Goal: Information Seeking & Learning: Learn about a topic

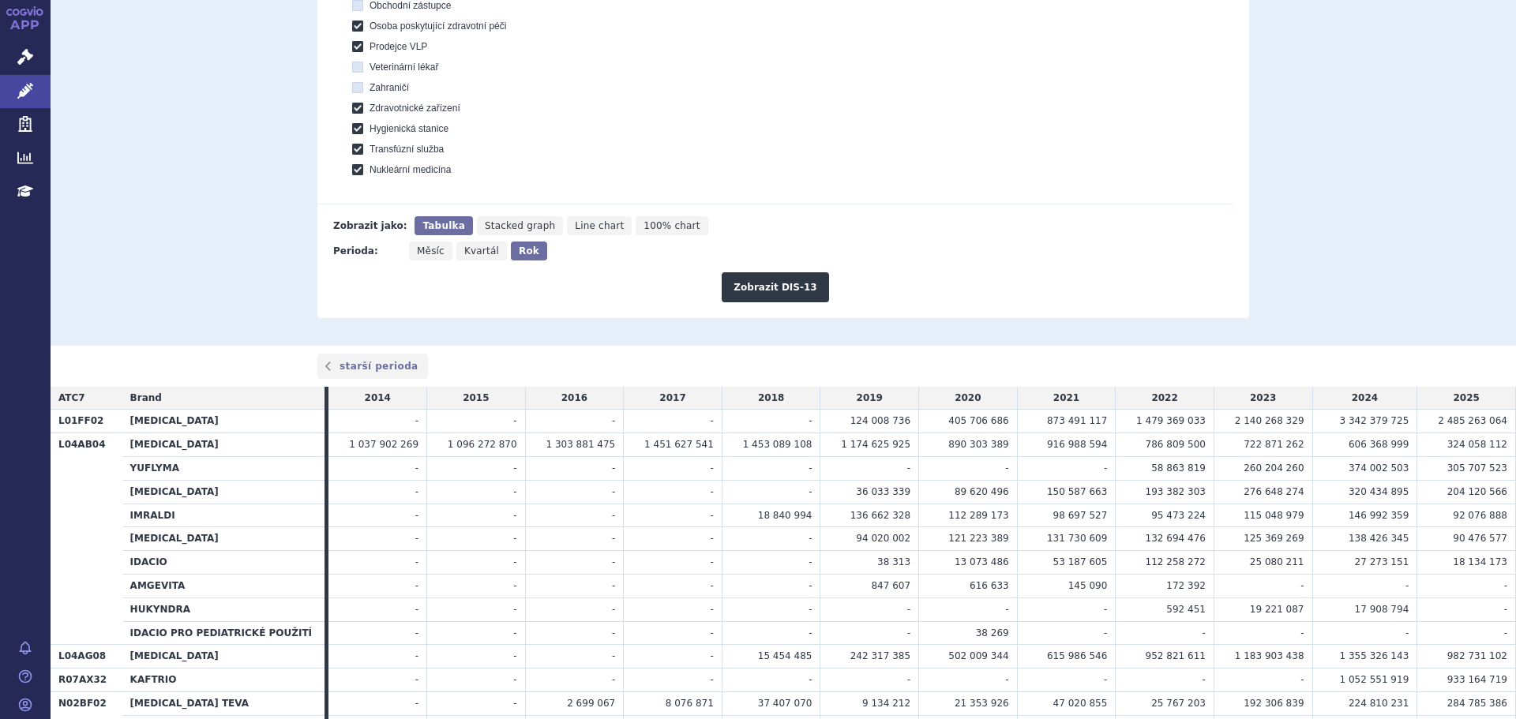
click at [789, 253] on div "Perioda: Měsíc Kvartál Rok" at bounding box center [775, 251] width 916 height 19
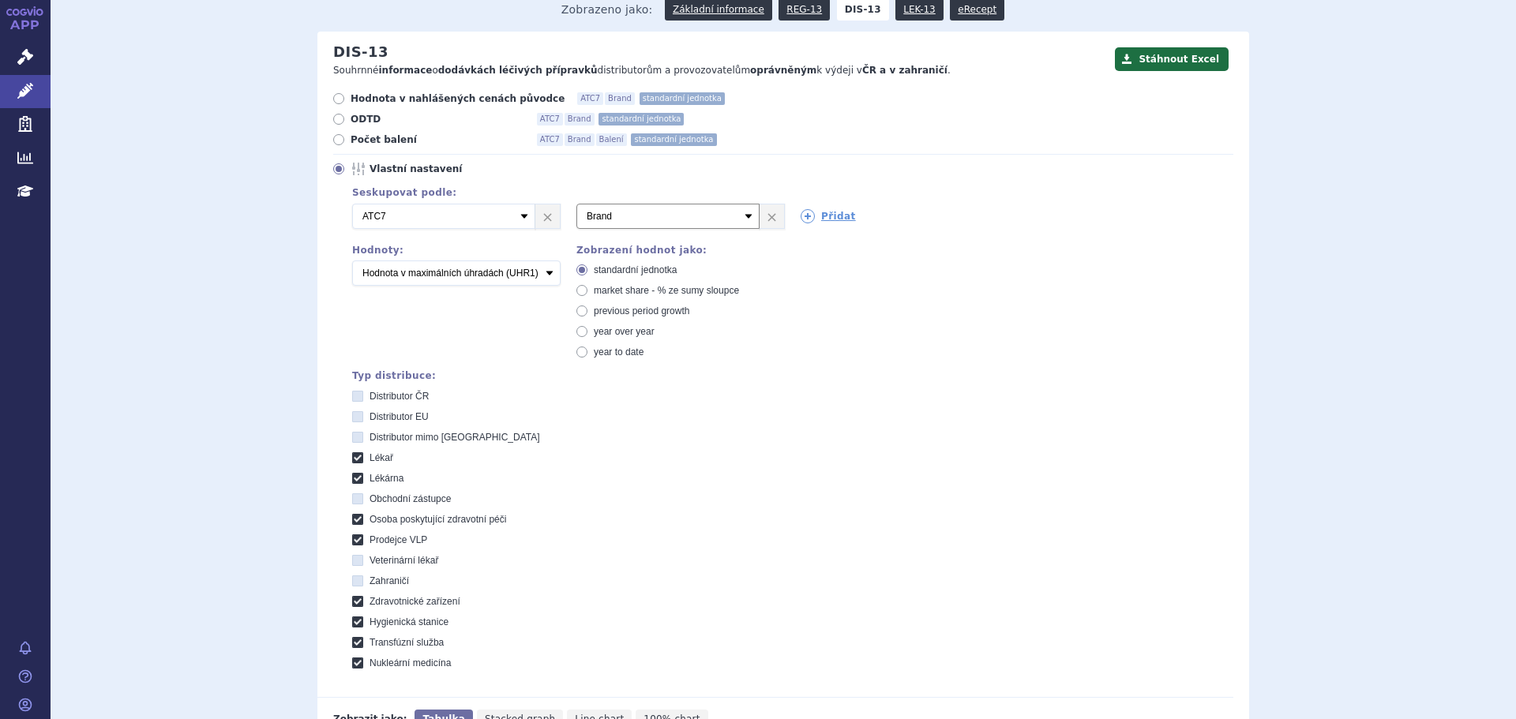
scroll to position [158, 0]
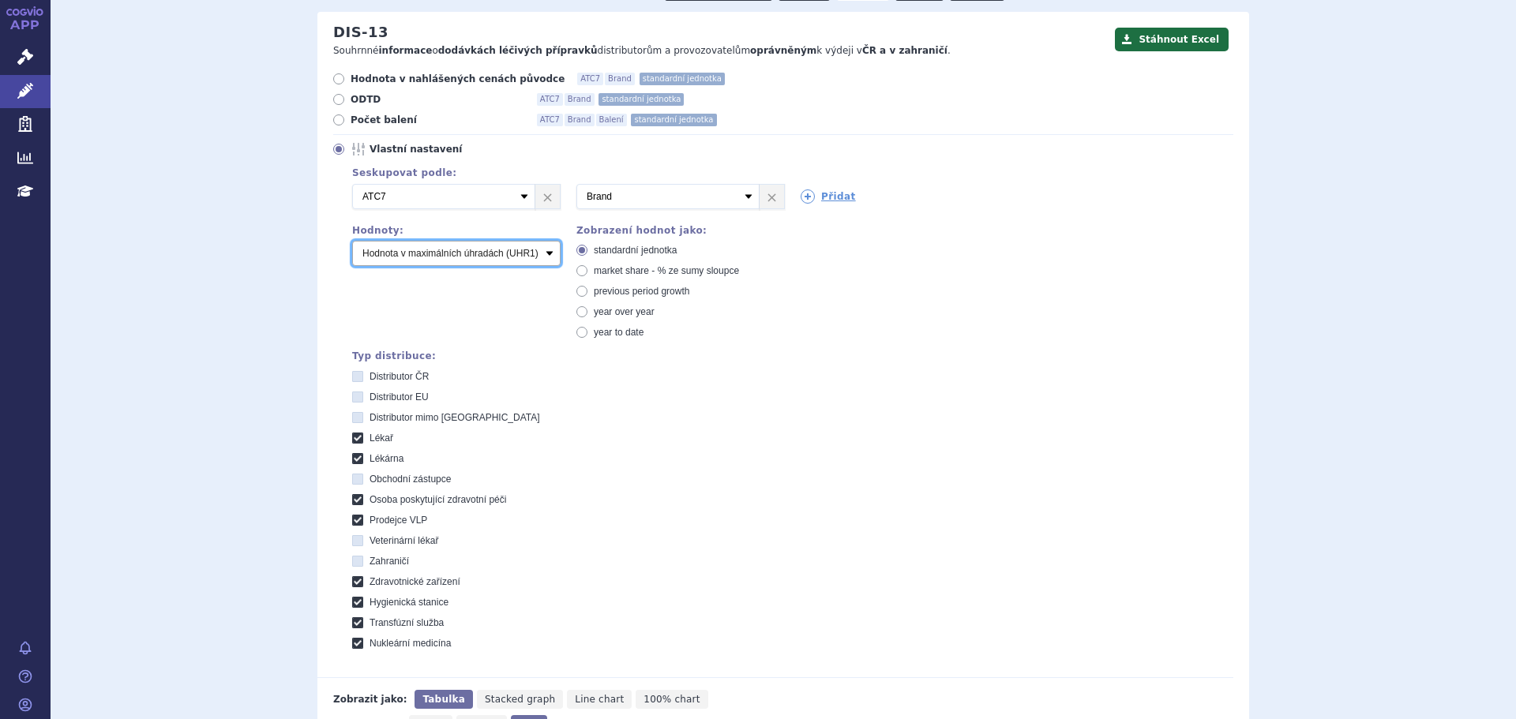
click at [544, 254] on select "Počet balení Hodnota v nahlášených cenách původce [DIS-13] Hodnota v maximálníc…" at bounding box center [456, 253] width 208 height 25
select select "disExFactoryPrice"
click at [352, 242] on select "Počet balení Hodnota v nahlášených cenách původce [DIS-13] Hodnota v maximálníc…" at bounding box center [456, 253] width 208 height 25
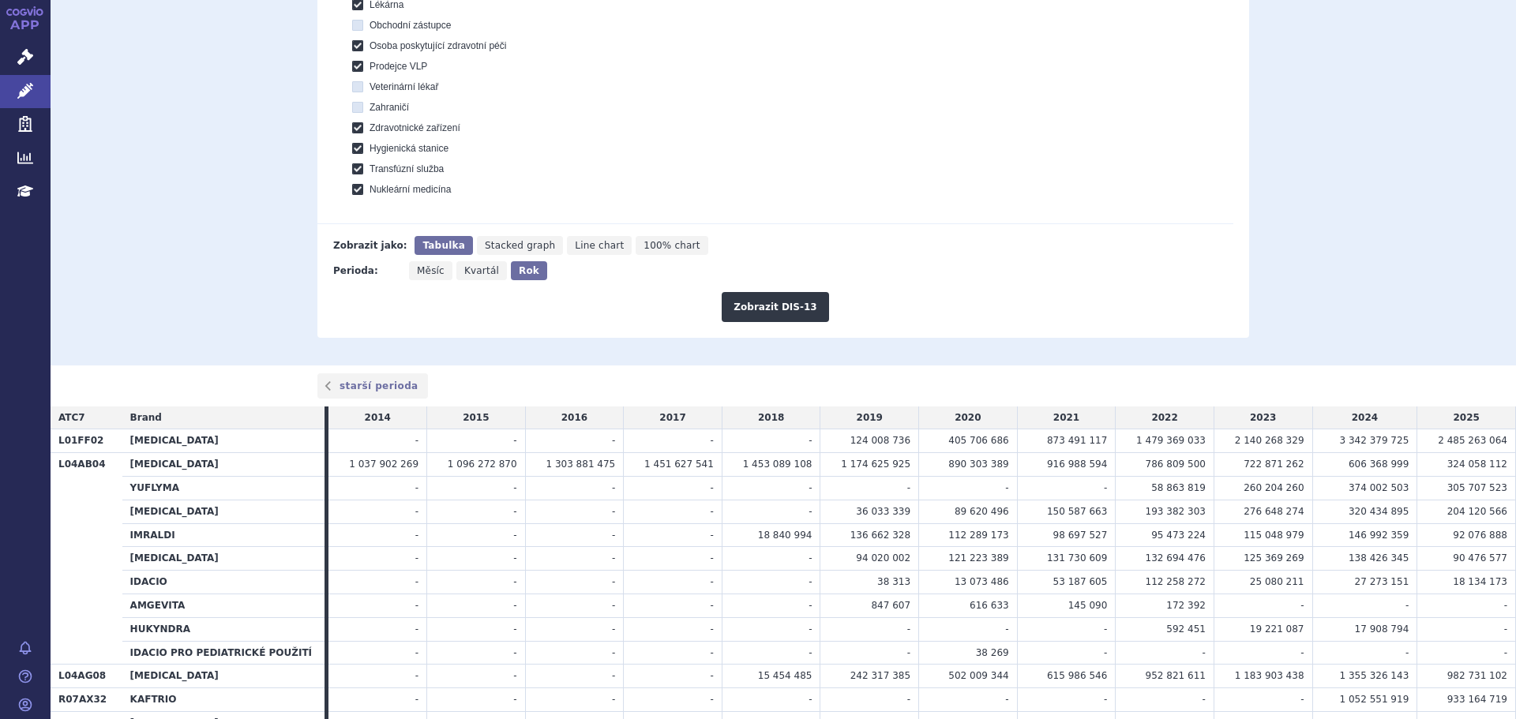
scroll to position [632, 0]
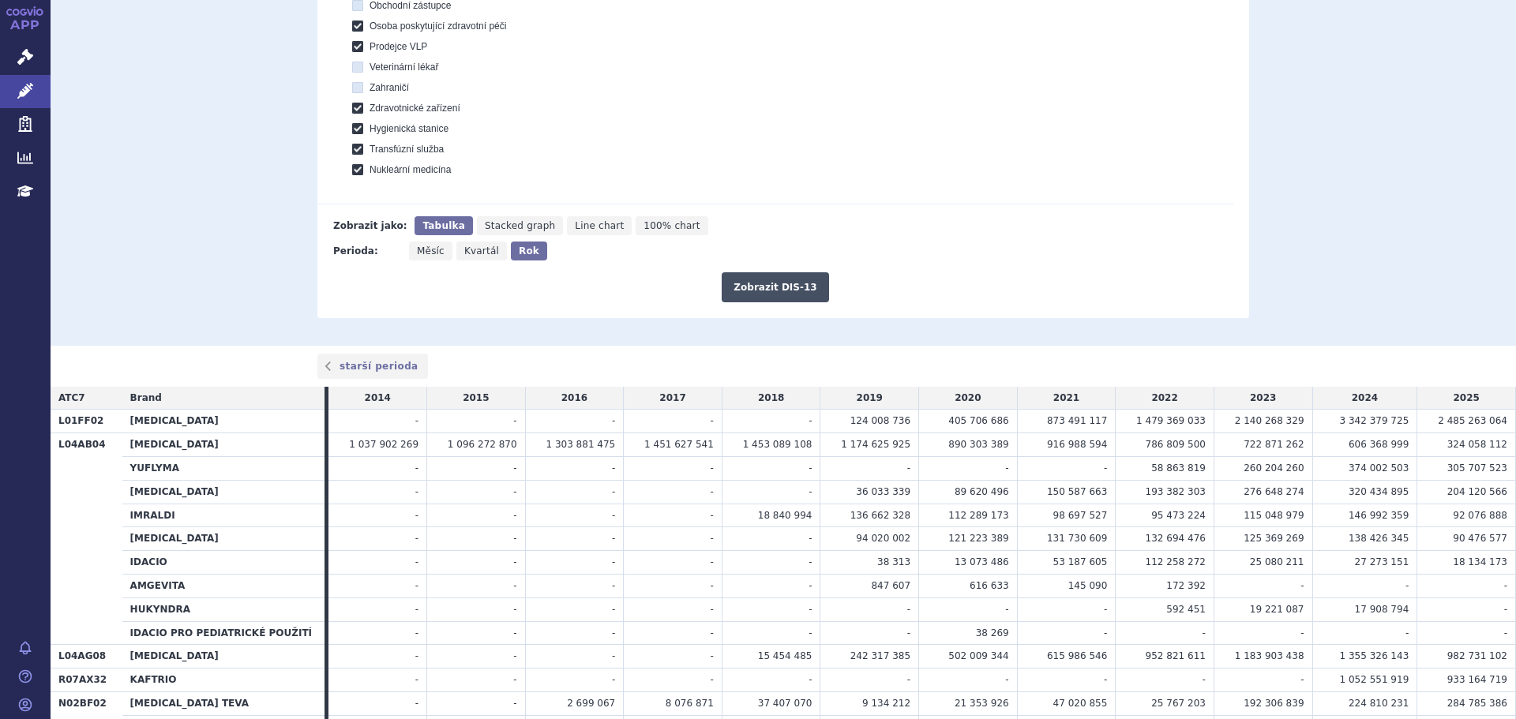
click at [746, 284] on button "Zobrazit DIS-13" at bounding box center [775, 287] width 107 height 30
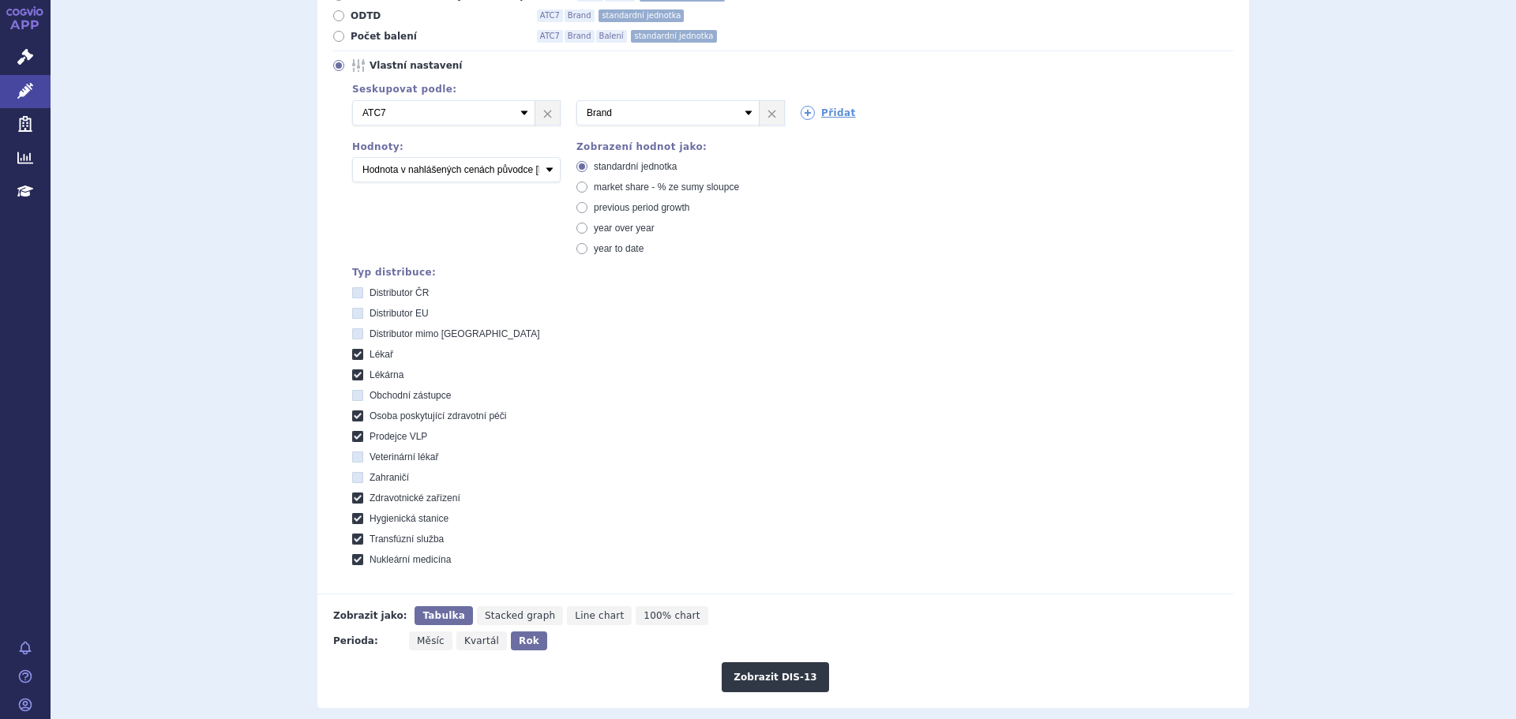
scroll to position [789, 0]
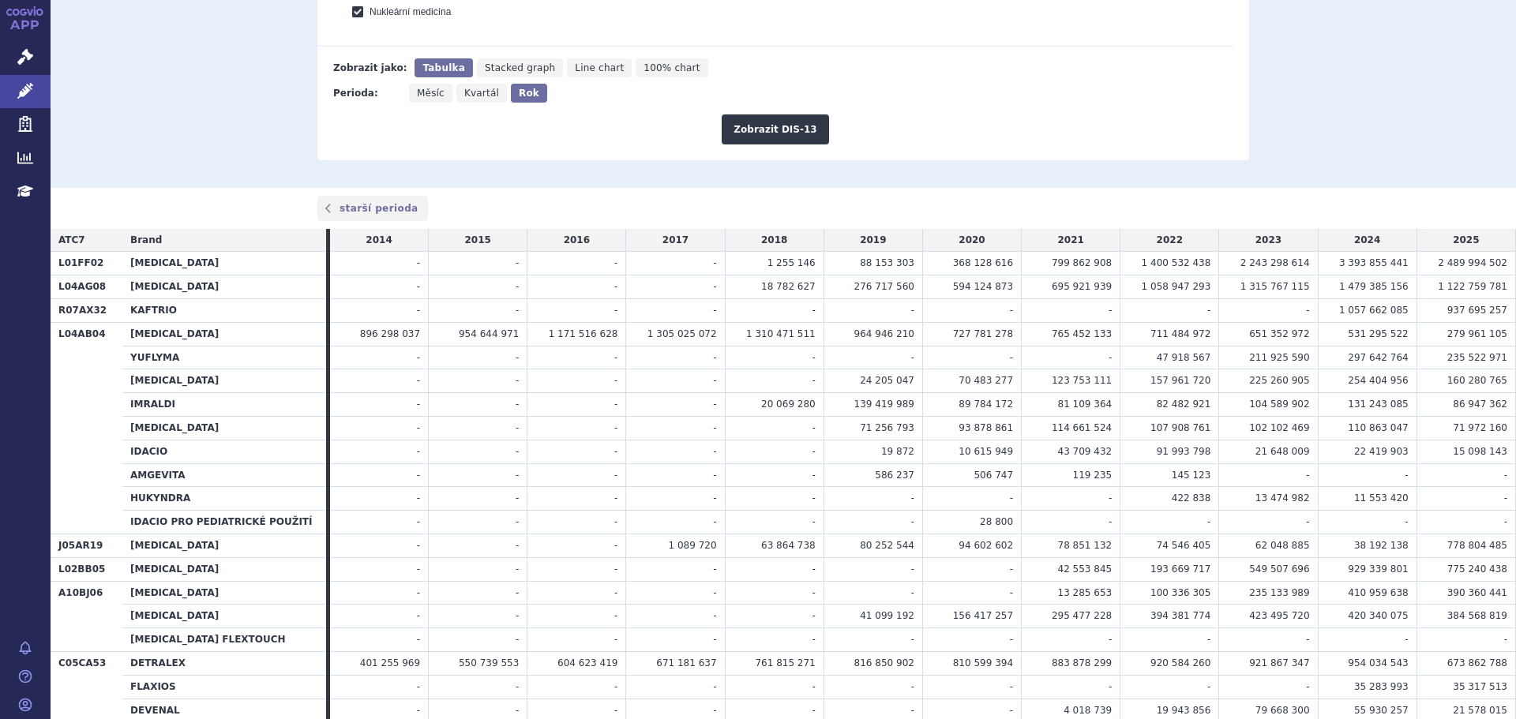
drag, startPoint x: 1310, startPoint y: 269, endPoint x: 1238, endPoint y: 273, distance: 71.9
click at [1238, 273] on td "2 243 298 614" at bounding box center [1268, 264] width 99 height 24
drag, startPoint x: 1379, startPoint y: 264, endPoint x: 1400, endPoint y: 265, distance: 20.5
click at [1400, 265] on td "3 393 855 441" at bounding box center [1367, 264] width 99 height 24
click at [1419, 264] on td "2 489 994 502" at bounding box center [1465, 264] width 99 height 24
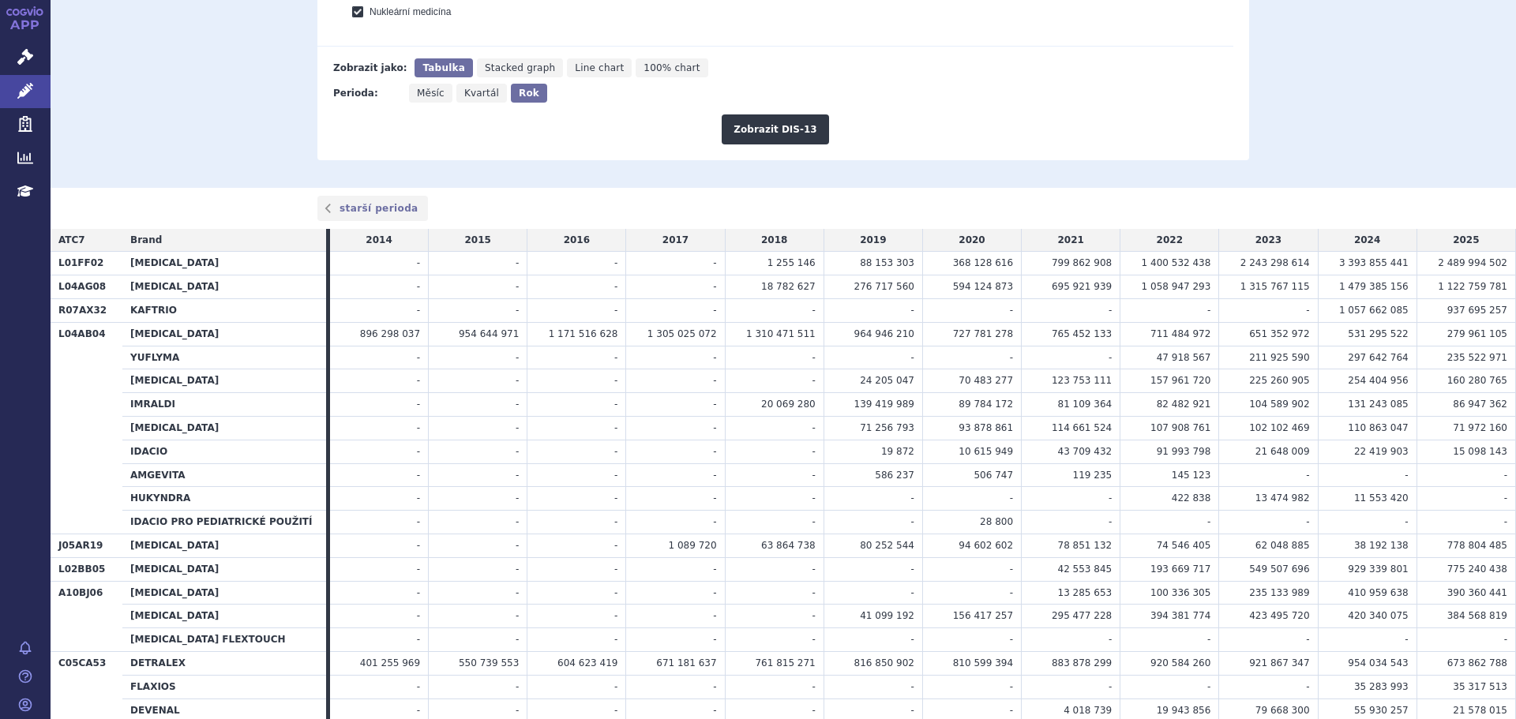
drag, startPoint x: 701, startPoint y: 160, endPoint x: 706, endPoint y: 177, distance: 17.2
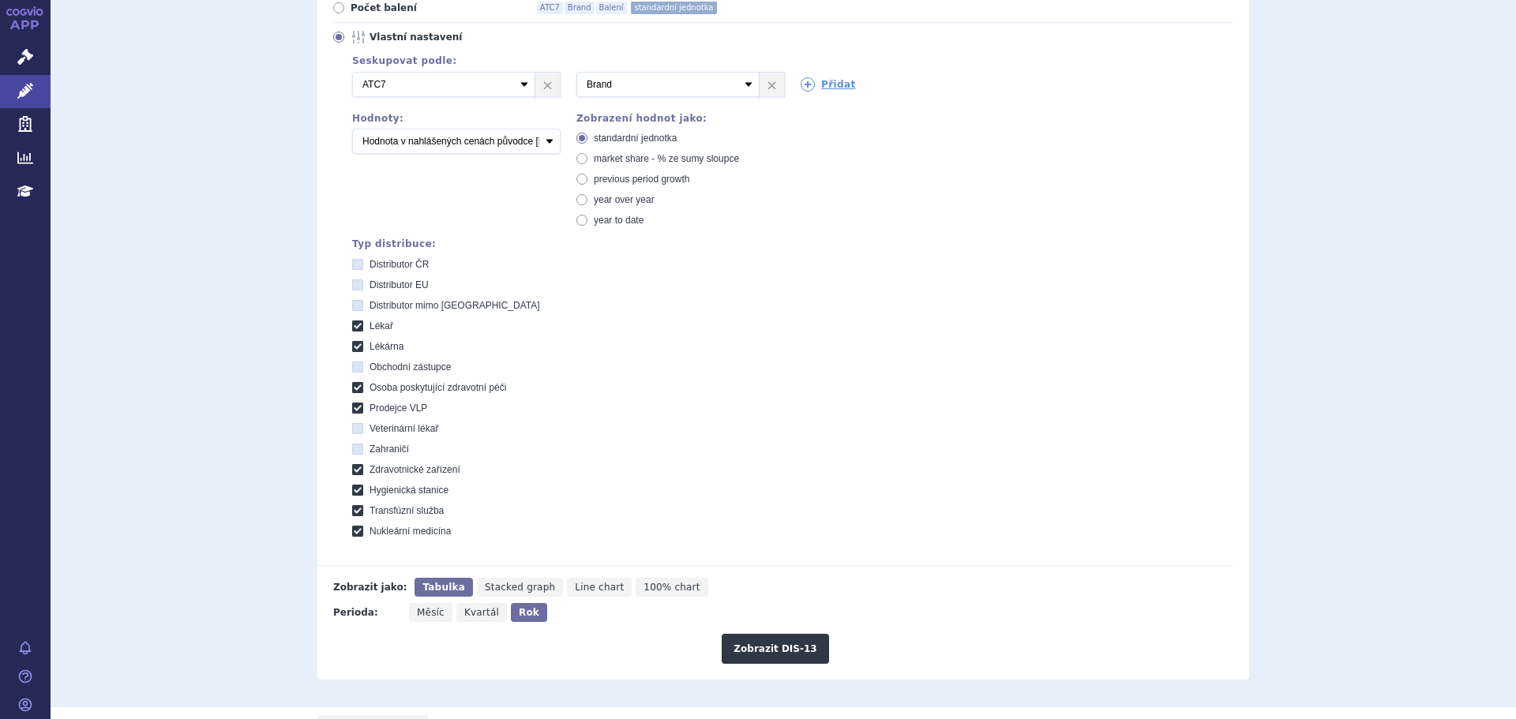
scroll to position [269, 0]
click at [507, 152] on select "Počet balení Hodnota v nahlášených cenách původce [DIS-13] Hodnota v maximálníc…" at bounding box center [456, 141] width 208 height 25
click at [1175, 243] on div "Typ distribuce:" at bounding box center [792, 244] width 881 height 11
